Goal: Communication & Community: Answer question/provide support

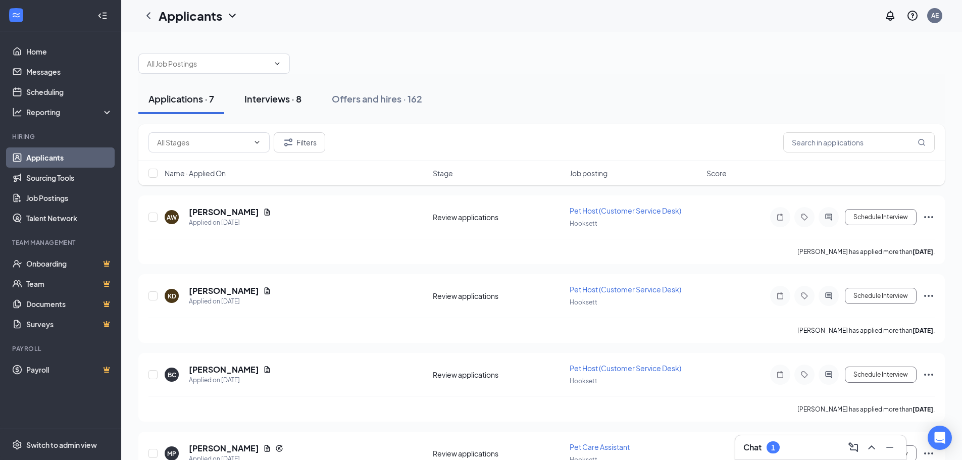
click at [289, 104] on div "Interviews · 8" at bounding box center [272, 98] width 57 height 13
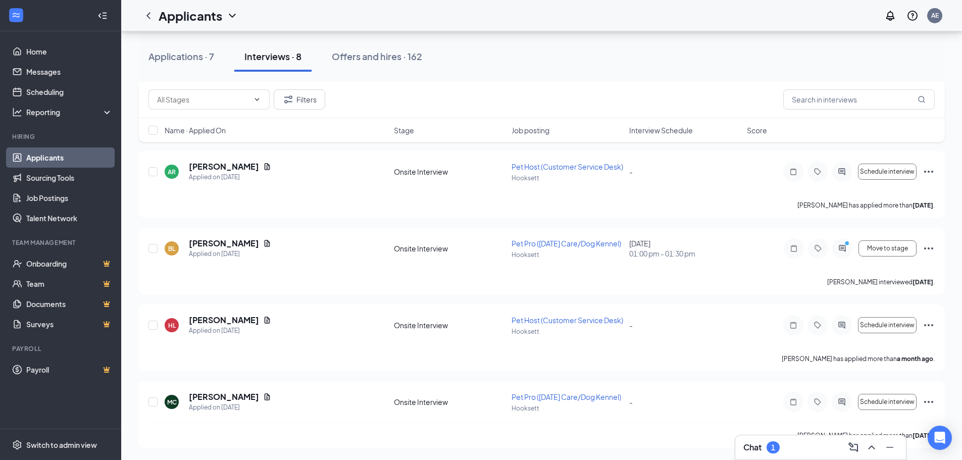
scroll to position [428, 0]
click at [821, 451] on div "Chat 1" at bounding box center [820, 447] width 155 height 16
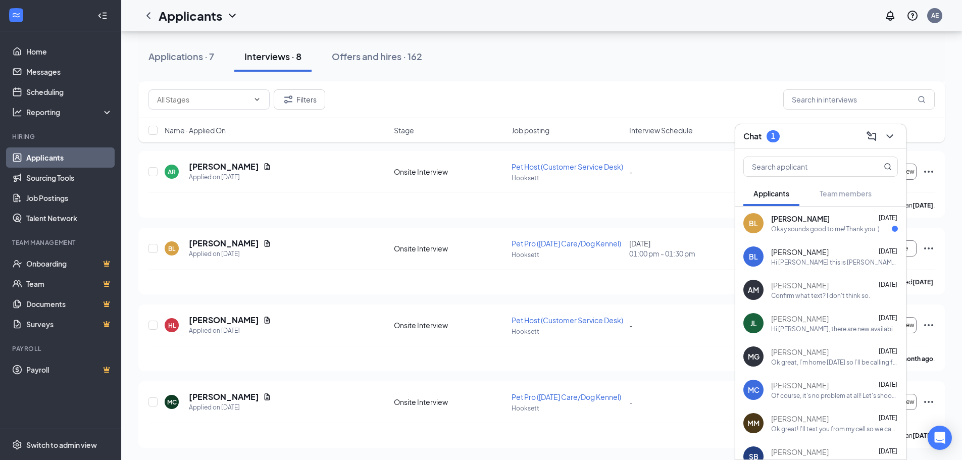
click at [855, 232] on div "Okay sounds good to me! Thank you :)" at bounding box center [825, 229] width 109 height 9
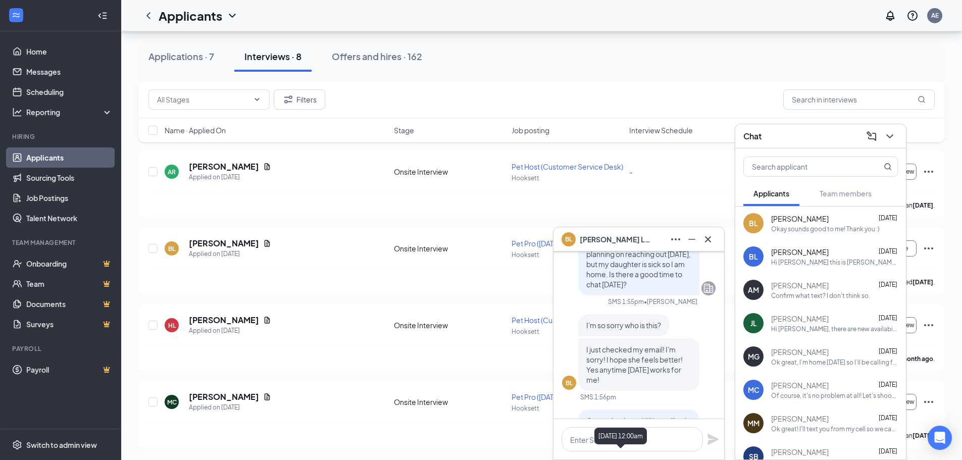
scroll to position [0, 0]
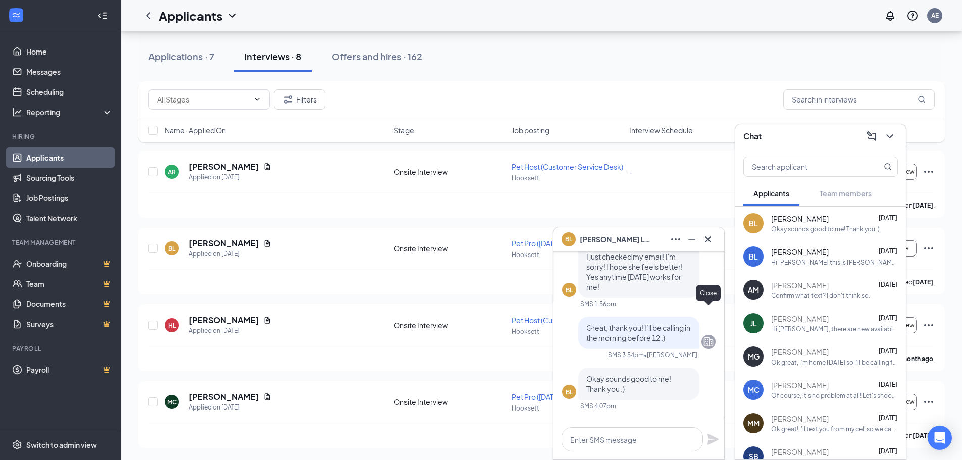
click at [709, 236] on icon "Cross" at bounding box center [708, 239] width 12 height 12
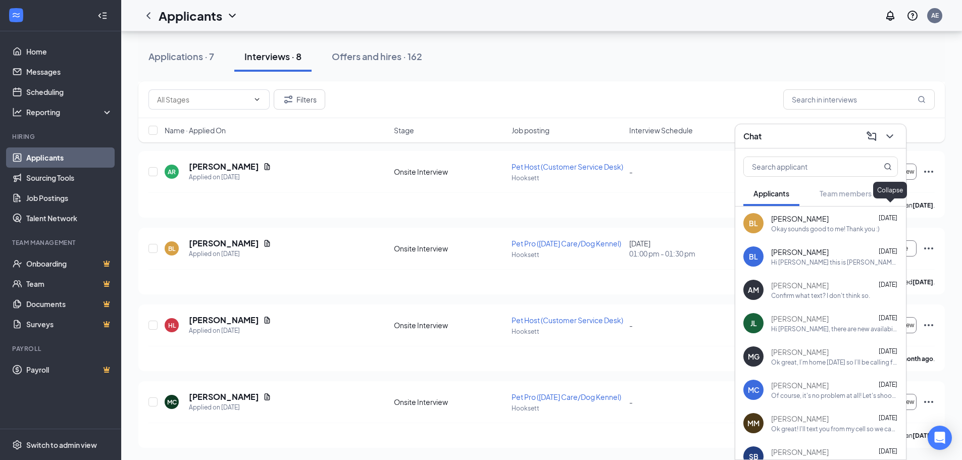
click at [889, 140] on icon "ChevronDown" at bounding box center [890, 136] width 12 height 12
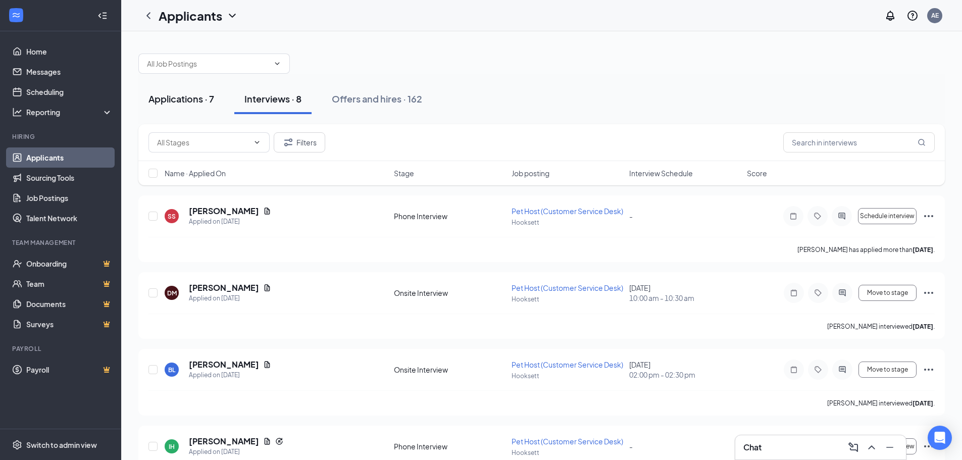
click at [178, 100] on div "Applications · 7" at bounding box center [181, 98] width 66 height 13
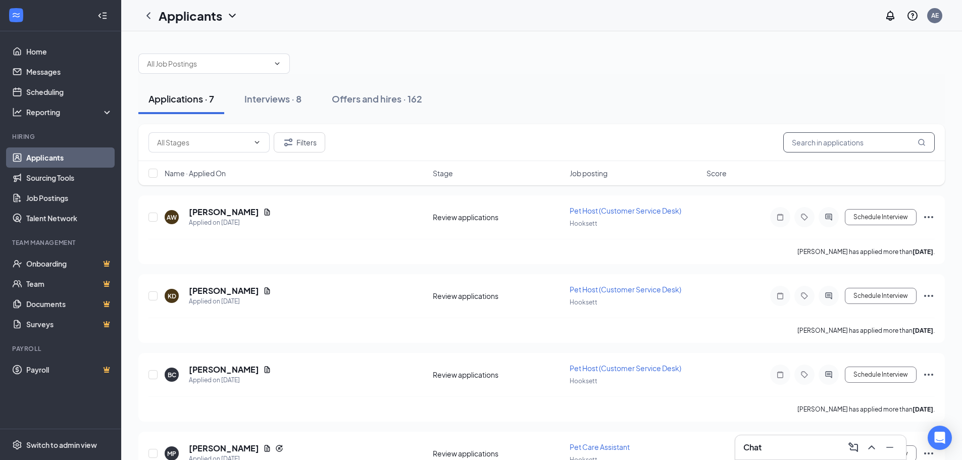
click at [880, 141] on input "text" at bounding box center [858, 142] width 151 height 20
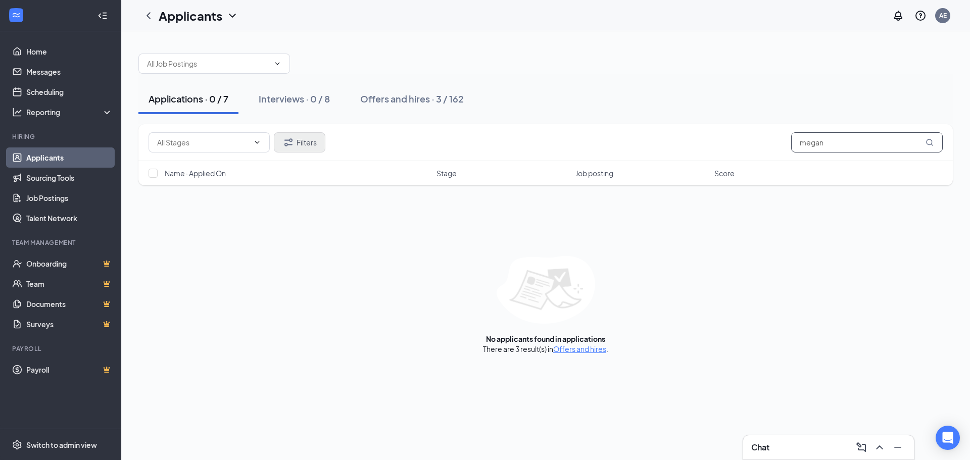
type input "megan"
click at [317, 141] on button "Filters" at bounding box center [300, 142] width 52 height 20
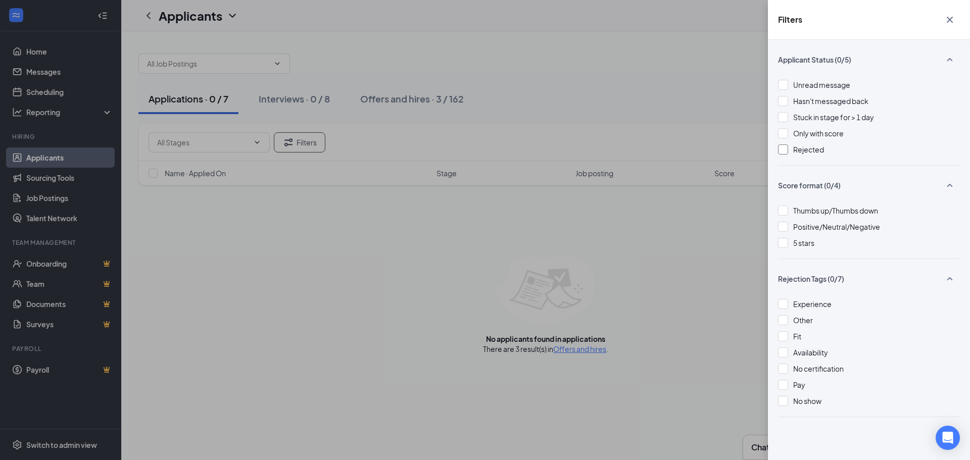
click at [807, 150] on span "Rejected" at bounding box center [808, 149] width 31 height 9
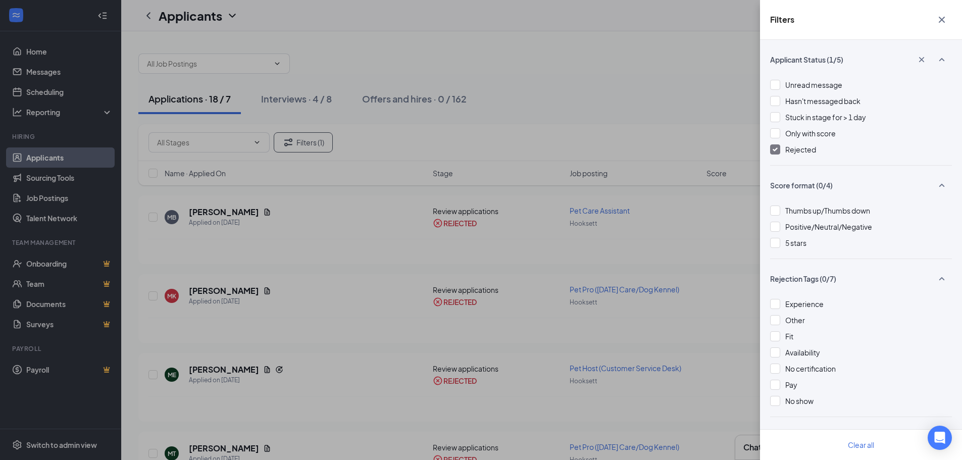
click at [942, 17] on icon "Cross" at bounding box center [942, 20] width 12 height 12
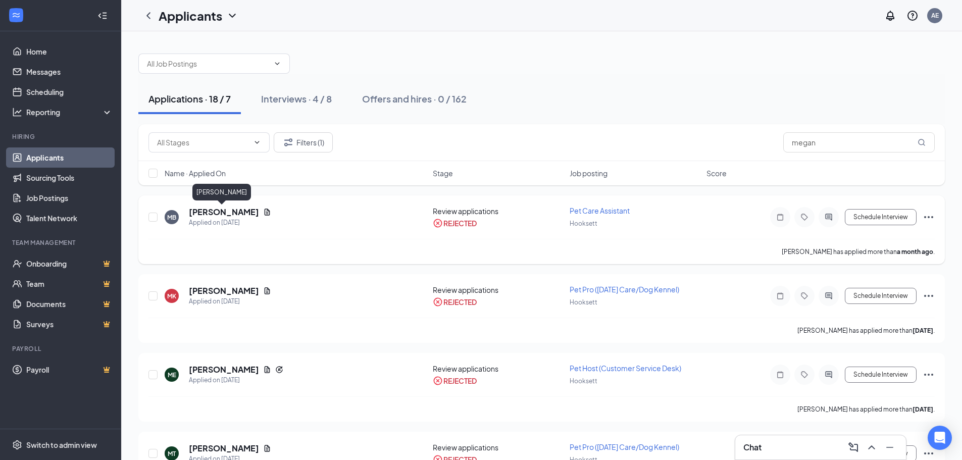
click at [208, 212] on h5 "[PERSON_NAME]" at bounding box center [224, 212] width 70 height 11
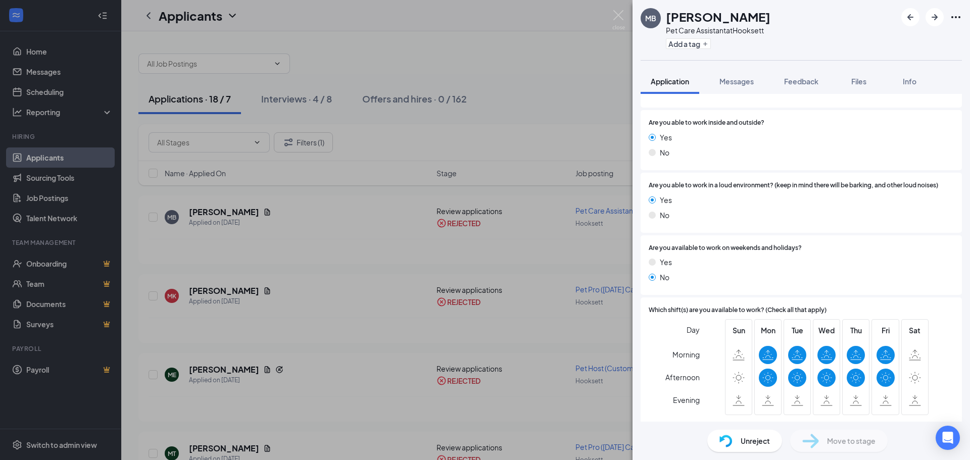
scroll to position [707, 0]
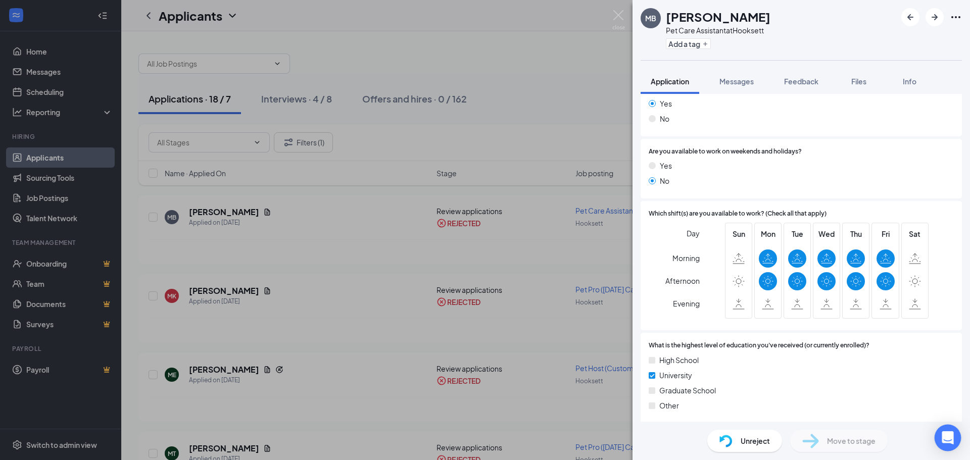
click at [940, 439] on div "Open Intercom Messenger" at bounding box center [947, 438] width 27 height 27
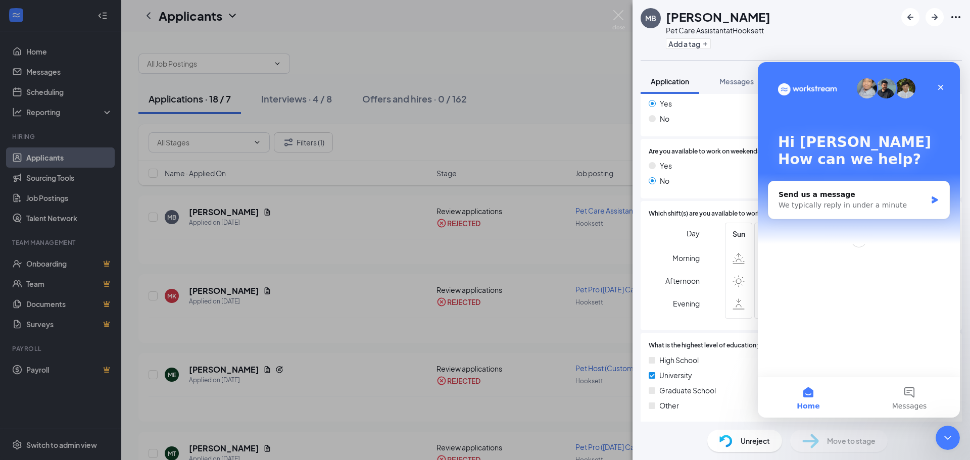
scroll to position [0, 0]
click at [939, 86] on icon "Close" at bounding box center [941, 88] width 6 height 6
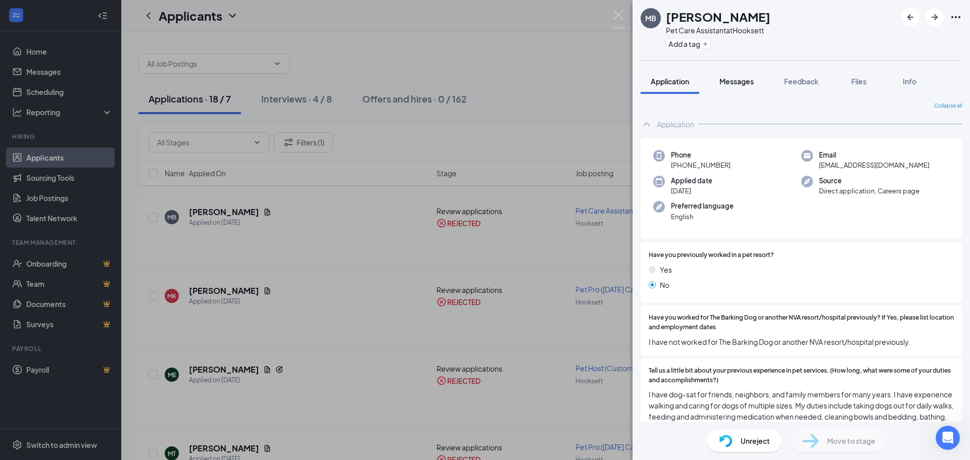
click at [738, 82] on span "Messages" at bounding box center [736, 81] width 34 height 9
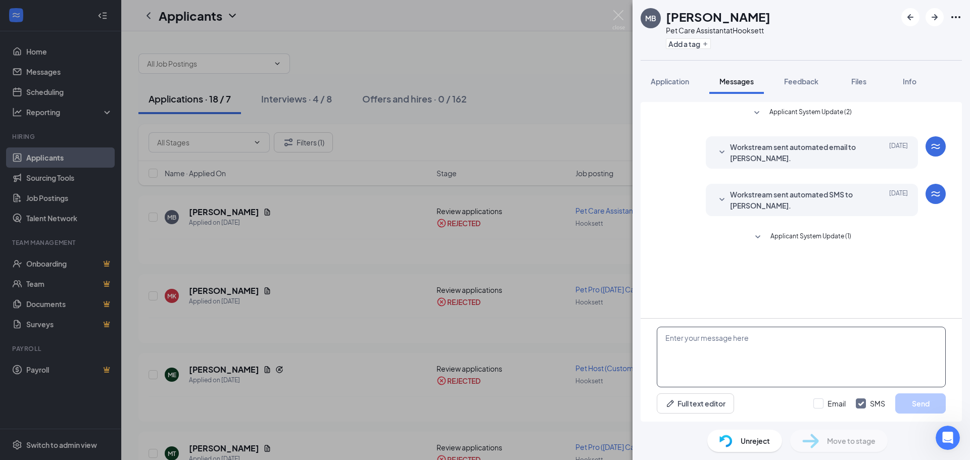
click at [789, 353] on textarea at bounding box center [800, 357] width 289 height 61
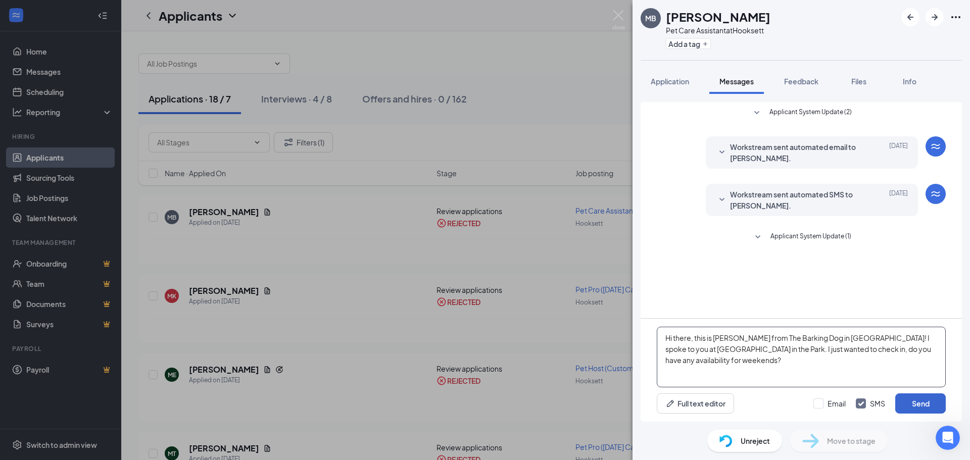
type textarea "Hi there, this is [PERSON_NAME] from The Barking Dog in [GEOGRAPHIC_DATA]! I sp…"
click at [925, 404] on button "Send" at bounding box center [920, 403] width 50 height 20
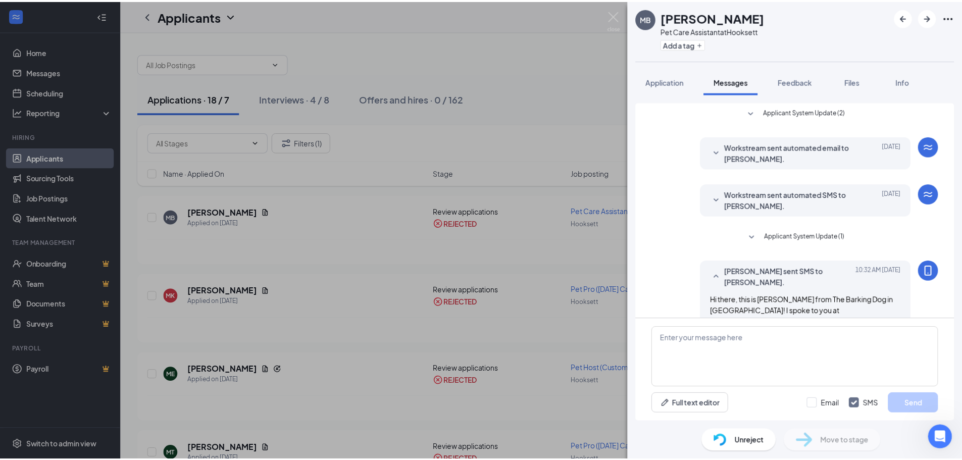
scroll to position [24, 0]
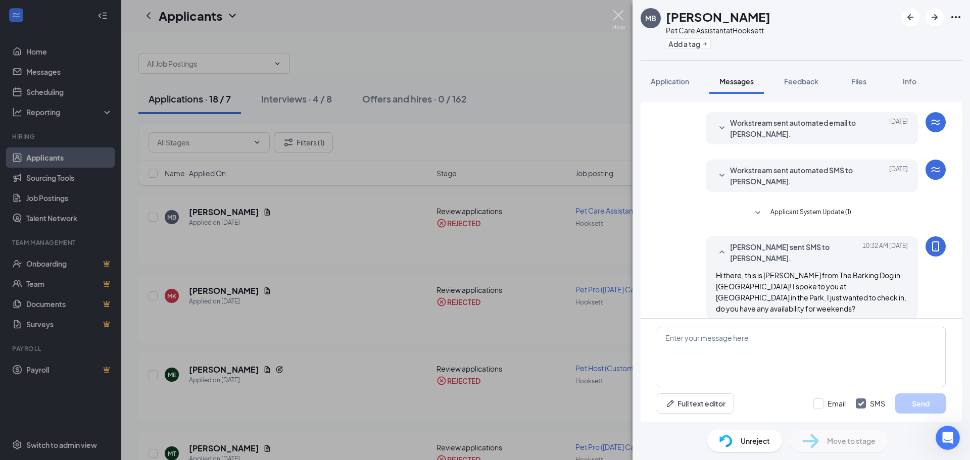
click at [614, 18] on img at bounding box center [618, 20] width 13 height 20
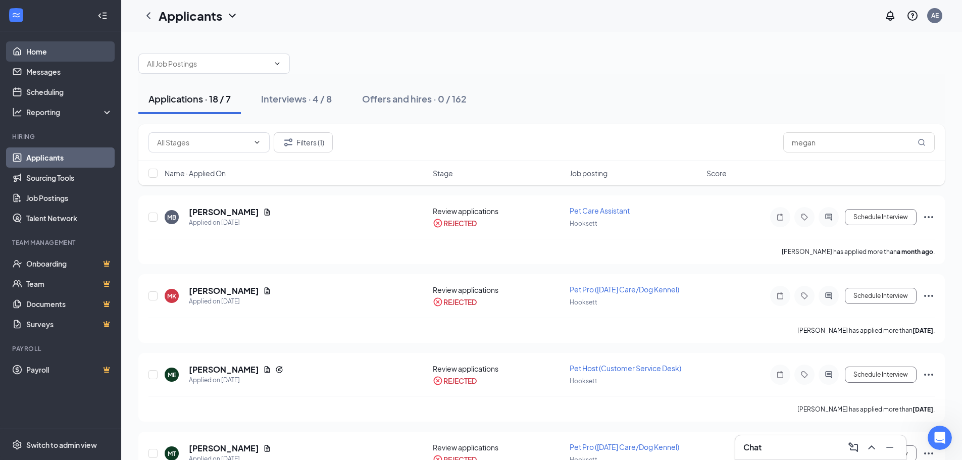
click at [45, 56] on link "Home" at bounding box center [69, 51] width 86 height 20
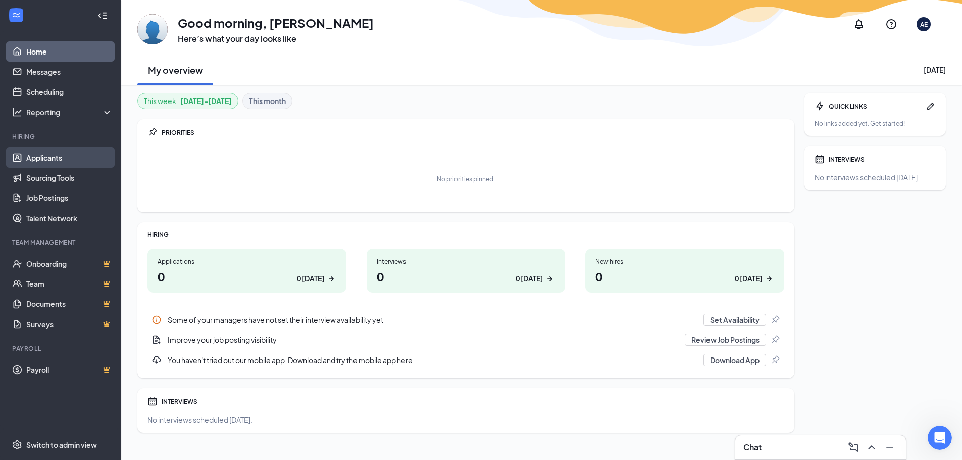
click at [63, 158] on link "Applicants" at bounding box center [69, 157] width 86 height 20
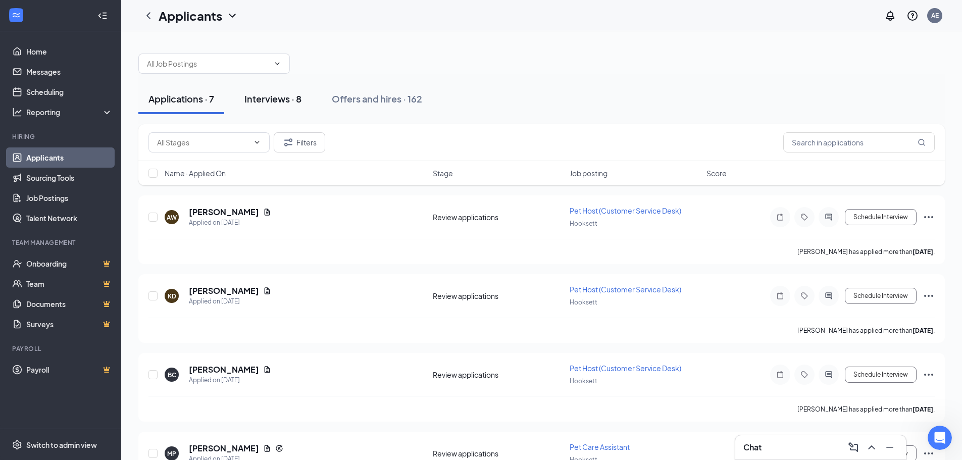
click at [265, 90] on button "Interviews · 8" at bounding box center [272, 99] width 77 height 30
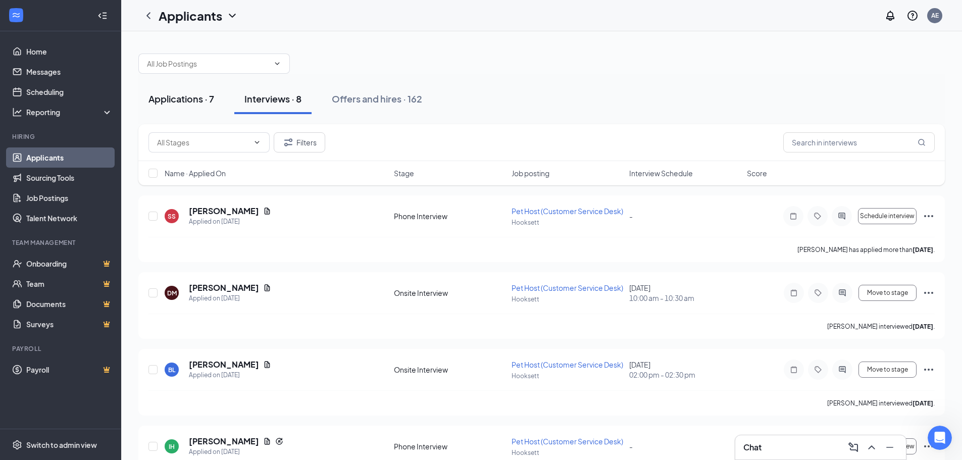
click at [210, 101] on div "Applications · 7" at bounding box center [181, 98] width 66 height 13
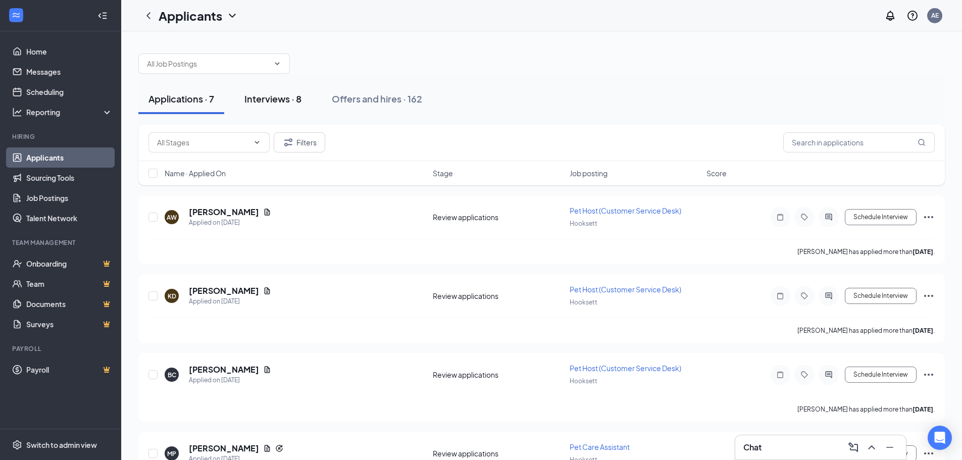
drag, startPoint x: 286, startPoint y: 100, endPoint x: 239, endPoint y: 107, distance: 46.9
click at [286, 100] on div "Interviews · 8" at bounding box center [272, 98] width 57 height 13
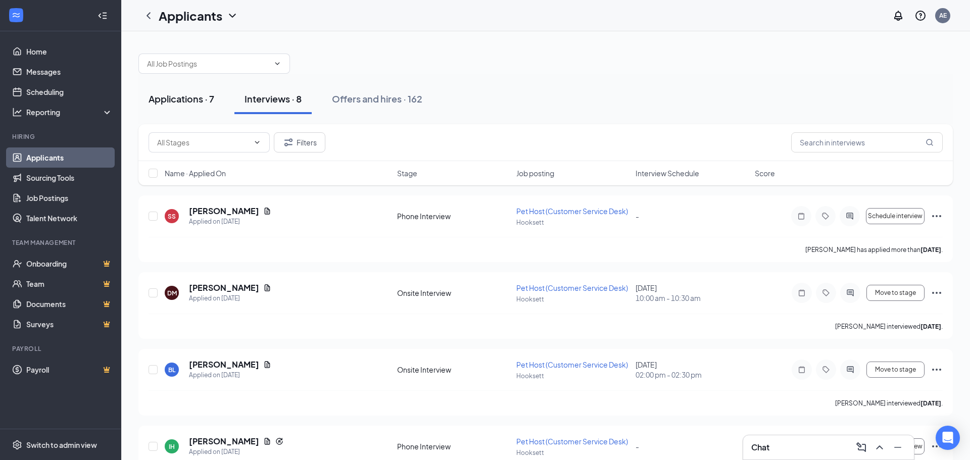
click at [172, 105] on div "Applications · 7" at bounding box center [181, 98] width 66 height 13
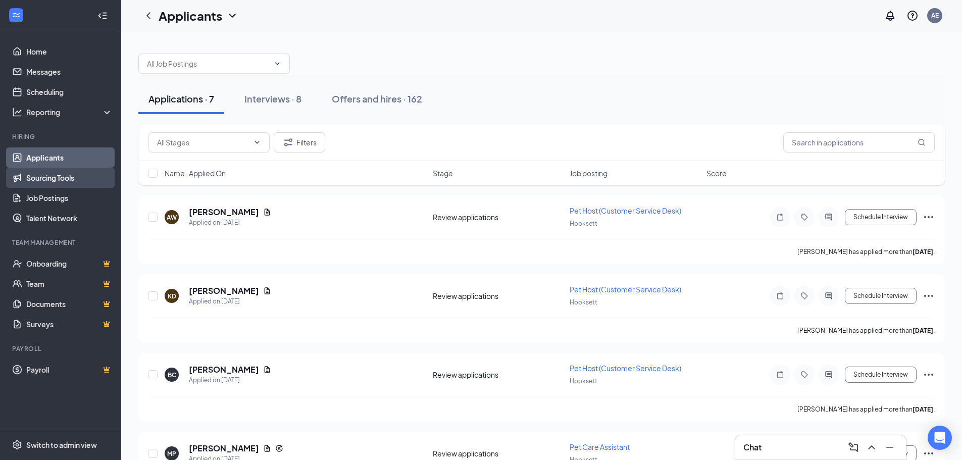
click at [50, 177] on link "Sourcing Tools" at bounding box center [69, 178] width 86 height 20
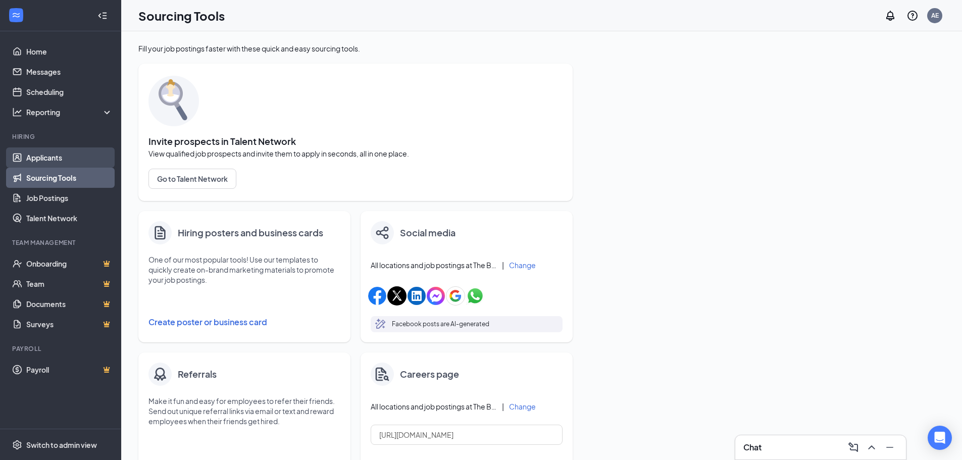
click at [56, 157] on link "Applicants" at bounding box center [69, 157] width 86 height 20
